Goal: Task Accomplishment & Management: Use online tool/utility

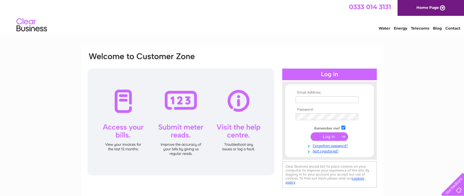
type input "tascojo@aol.com"
click at [328, 138] on input "submit" at bounding box center [329, 136] width 38 height 9
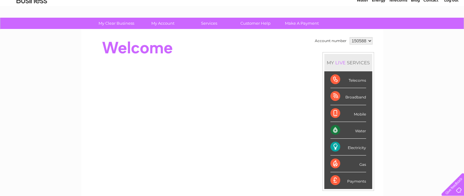
scroll to position [24, 0]
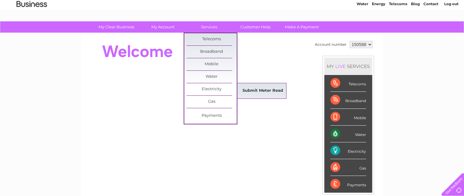
click at [245, 86] on link "Submit Meter Read" at bounding box center [263, 91] width 50 height 12
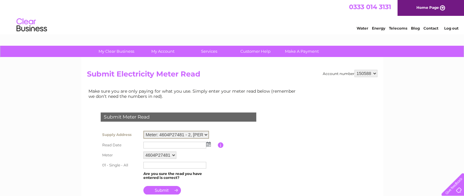
click at [206, 134] on select "Meter: 4604P27481 - 2, [PERSON_NAME] Cottages, Dalton, Lockerbie, DG11 1DG Mete…" at bounding box center [176, 135] width 66 height 8
select select "111828"
click at [143, 131] on select "Meter: 4604P27481 - 2, [PERSON_NAME] Cottages, Dalton, Lockerbie, DG11 1DG Mete…" at bounding box center [176, 135] width 66 height 8
click at [209, 144] on img at bounding box center [208, 143] width 5 height 5
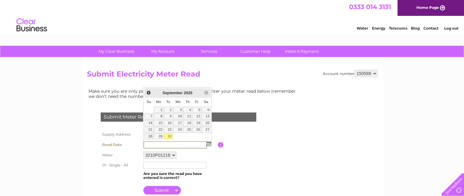
click at [169, 136] on link "30" at bounding box center [168, 137] width 9 height 6
type input "2025/09/30"
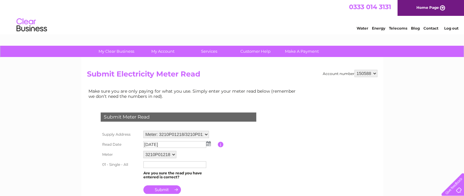
click at [162, 162] on input "text" at bounding box center [174, 164] width 63 height 7
click at [238, 174] on table "Supply Address Meter: 4604P27481 - 2, Dalton Hook Cottages, Dalton, Lockerbie, …" at bounding box center [185, 162] width 173 height 67
click at [165, 165] on input "text" at bounding box center [174, 164] width 63 height 7
type input "61243"
click at [164, 190] on input "submit" at bounding box center [162, 190] width 38 height 9
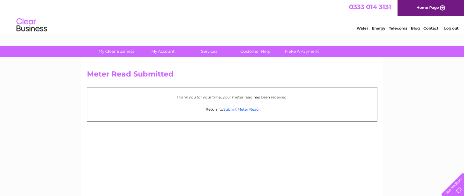
click at [245, 108] on link "Submit Meter Read" at bounding box center [240, 109] width 35 height 5
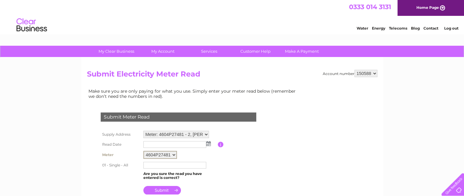
click at [172, 153] on select "4604P27481" at bounding box center [160, 155] width 34 height 8
click at [175, 154] on select "4604P27481" at bounding box center [160, 155] width 34 height 8
click at [193, 134] on select "Meter: 4604P27481 - 2, Dalton Hook Cottages, Dalton, Lockerbie, DG11 1DG Meter:…" at bounding box center [176, 134] width 66 height 7
select select "111828"
click at [143, 131] on select "Meter: 4604P27481 - 2, Dalton Hook Cottages, Dalton, Lockerbie, DG11 1DG Meter:…" at bounding box center [176, 135] width 66 height 8
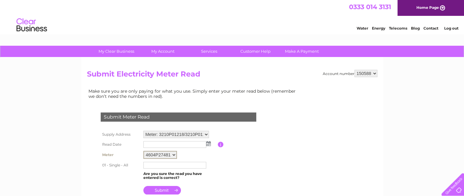
click at [174, 153] on select "4604P27481" at bounding box center [160, 155] width 34 height 8
select select "134966"
click at [143, 151] on select "3210P01218 3210P01220" at bounding box center [160, 155] width 34 height 8
click at [210, 142] on img at bounding box center [208, 143] width 5 height 5
click at [206, 144] on img at bounding box center [208, 143] width 5 height 5
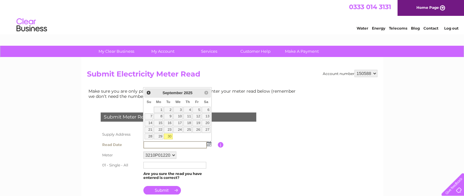
click at [168, 134] on link "30" at bounding box center [168, 137] width 9 height 6
type input "[DATE]"
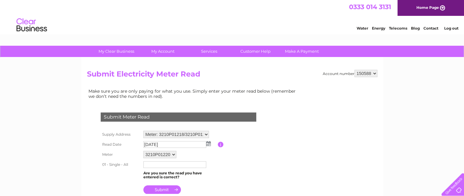
click at [169, 166] on input "text" at bounding box center [174, 164] width 63 height 7
type input "72881"
click at [170, 189] on input "submit" at bounding box center [162, 189] width 38 height 9
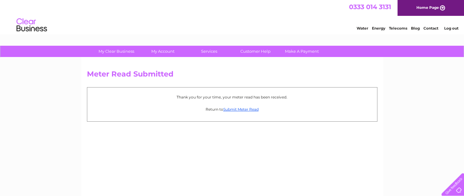
click at [240, 112] on p "Return to Submit Meter Read" at bounding box center [232, 109] width 284 height 6
click at [241, 110] on link "Submit Meter Read" at bounding box center [240, 109] width 35 height 5
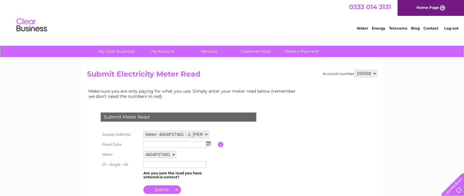
click at [204, 134] on select "Meter: 4604P27481 - 2, Dalton Hook Cottages, Dalton, Lockerbie, DG11 1DG Meter:…" at bounding box center [176, 134] width 66 height 7
click at [364, 73] on select "150588 150589" at bounding box center [365, 73] width 23 height 7
select select "150589"
click at [354, 70] on select "150588 150589" at bounding box center [365, 73] width 23 height 7
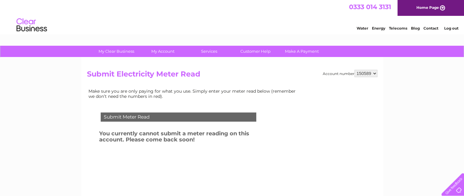
click at [373, 73] on select "150588 150589" at bounding box center [365, 73] width 23 height 7
select select "150588"
click at [354, 70] on select "150588 150589" at bounding box center [365, 73] width 23 height 7
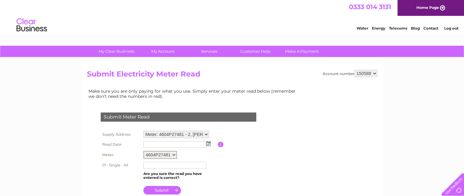
click at [173, 155] on select "4604P27481" at bounding box center [160, 155] width 34 height 8
click at [207, 142] on img at bounding box center [208, 143] width 5 height 5
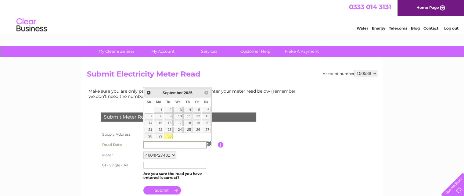
click at [172, 137] on link "30" at bounding box center [168, 137] width 9 height 6
type input "2025/09/30"
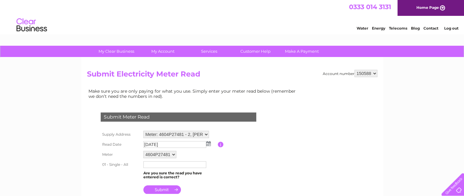
click at [171, 163] on input "text" at bounding box center [174, 164] width 63 height 7
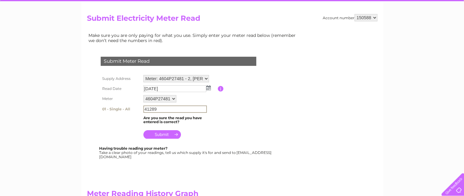
scroll to position [57, 0]
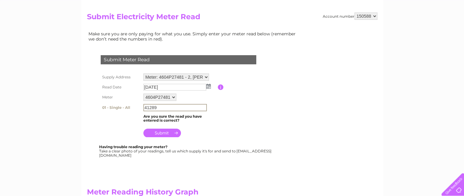
type input "41289"
click at [162, 132] on input "submit" at bounding box center [162, 133] width 38 height 9
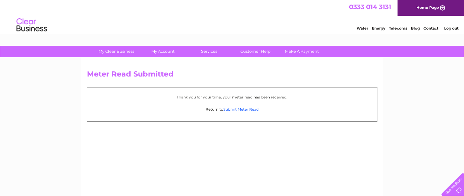
click at [239, 109] on link "Submit Meter Read" at bounding box center [240, 109] width 35 height 5
